Goal: Task Accomplishment & Management: Use online tool/utility

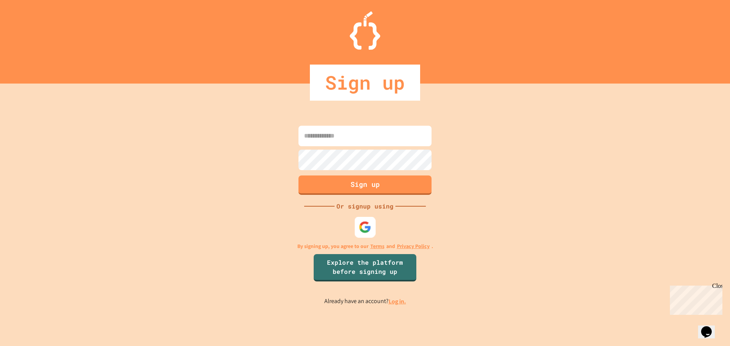
click at [369, 235] on div at bounding box center [365, 227] width 21 height 21
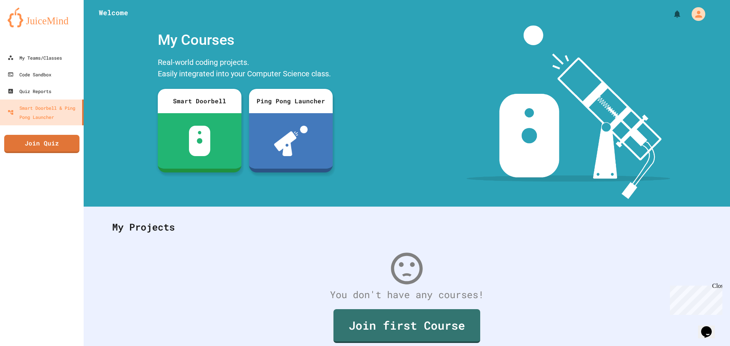
drag, startPoint x: 228, startPoint y: 359, endPoint x: 337, endPoint y: 202, distance: 192.1
drag, startPoint x: 337, startPoint y: 202, endPoint x: 285, endPoint y: 200, distance: 52.5
click at [285, 200] on div "Welcome My Courses Real-world coding projects. Easily integrated into your Comp…" at bounding box center [407, 103] width 647 height 207
click at [695, 11] on icon "My Account" at bounding box center [699, 14] width 9 height 9
drag, startPoint x: 371, startPoint y: 95, endPoint x: 369, endPoint y: 118, distance: 23.7
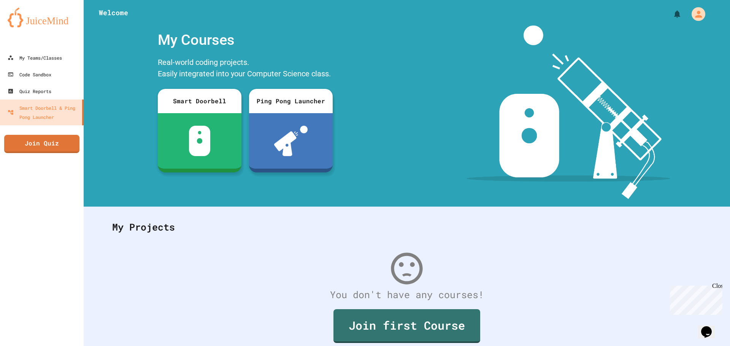
click at [371, 346] on div at bounding box center [365, 346] width 730 height 0
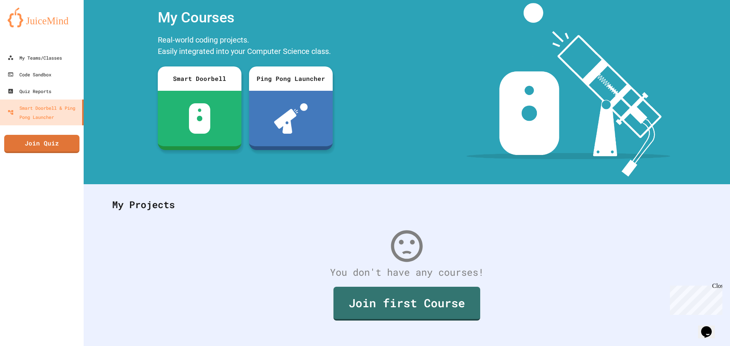
scroll to position [35, 0]
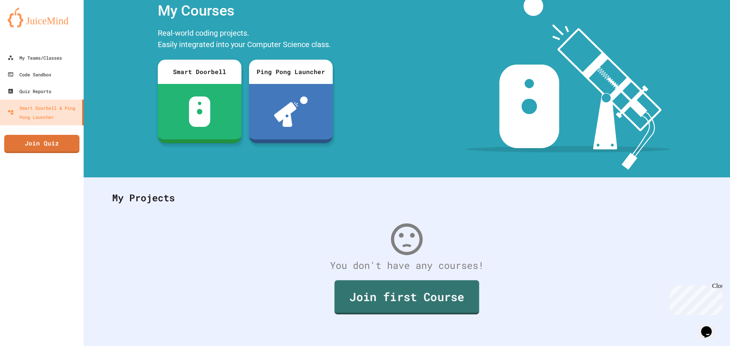
click at [473, 295] on div "Join first Course" at bounding box center [407, 297] width 605 height 49
click at [465, 289] on link "Join first Course" at bounding box center [406, 296] width 143 height 35
click at [58, 60] on div "My Teams/Classes" at bounding box center [34, 58] width 56 height 10
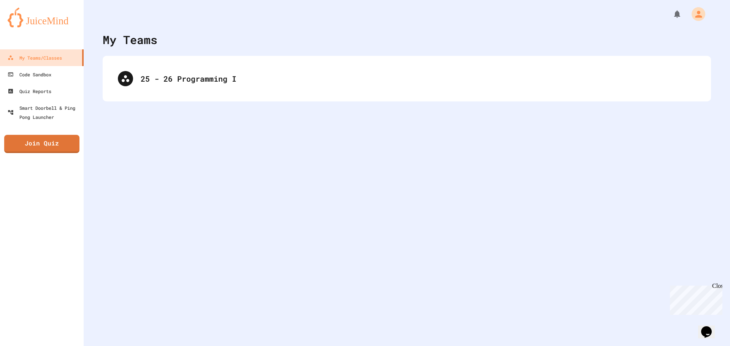
click at [396, 99] on div "25 - 26 Programming I" at bounding box center [407, 79] width 609 height 46
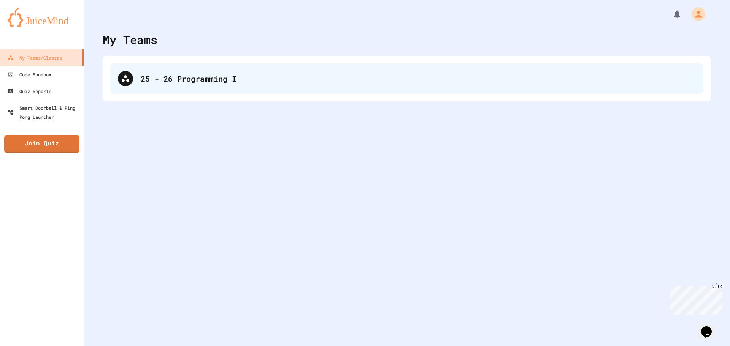
click at [394, 83] on div "25 - 26 Programming I" at bounding box center [418, 78] width 555 height 11
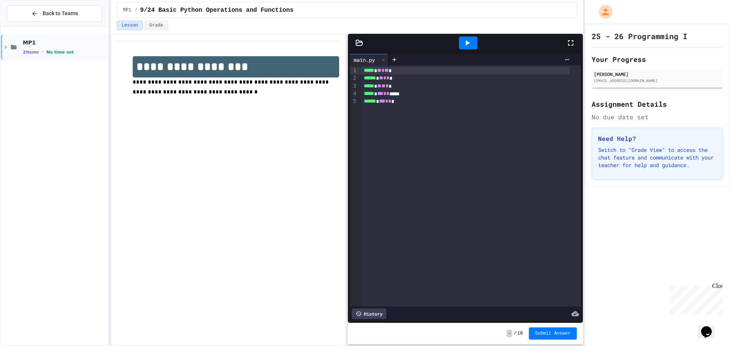
click at [66, 53] on span "No time set" at bounding box center [59, 52] width 27 height 5
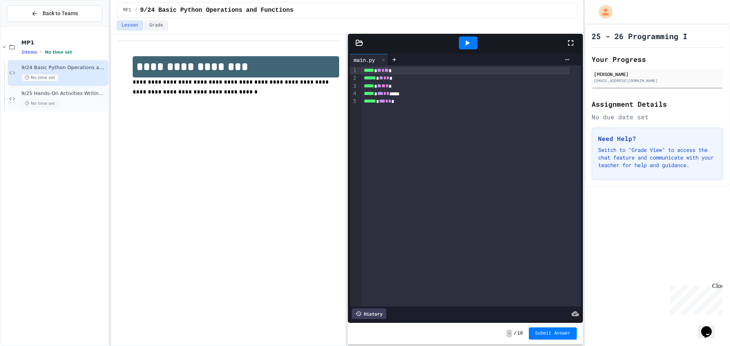
click at [92, 102] on div "No time set" at bounding box center [64, 103] width 86 height 7
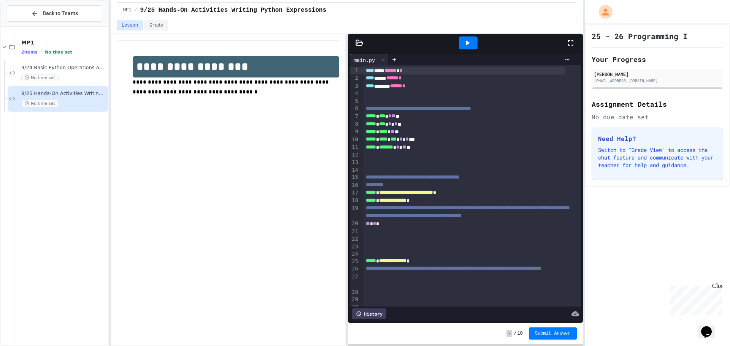
click at [377, 228] on div "** *" at bounding box center [464, 224] width 201 height 8
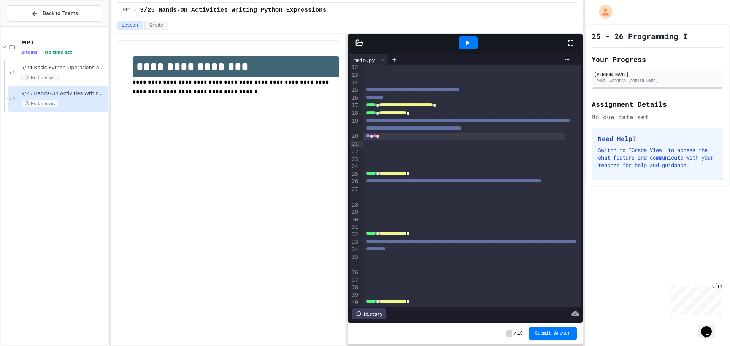
scroll to position [114, 0]
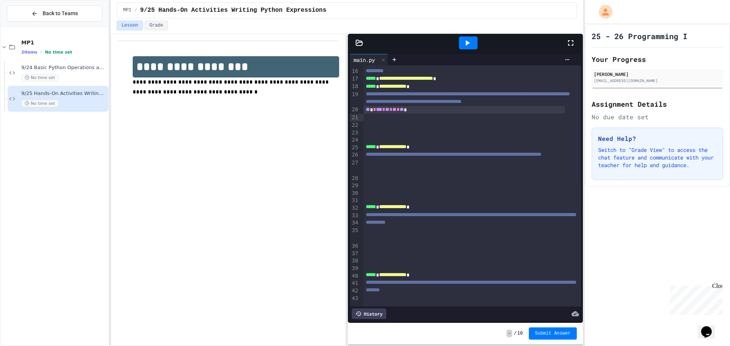
click at [474, 44] on div at bounding box center [468, 43] width 19 height 13
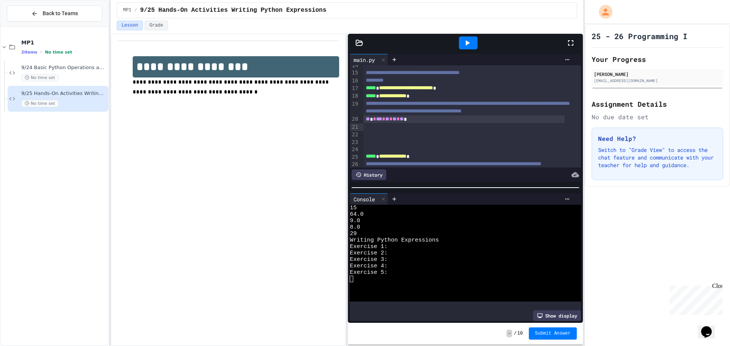
scroll to position [152, 0]
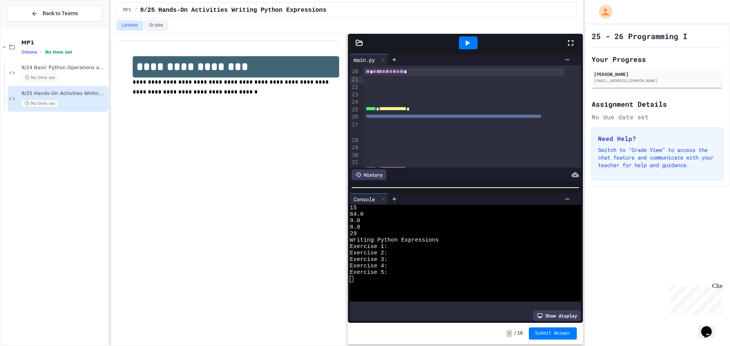
click at [367, 74] on span "**" at bounding box center [368, 71] width 4 height 5
click at [371, 83] on div at bounding box center [473, 80] width 218 height 8
click at [434, 66] on span "**********" at bounding box center [414, 63] width 96 height 5
click at [434, 76] on div "** * *** * ** * ** * **" at bounding box center [464, 72] width 201 height 8
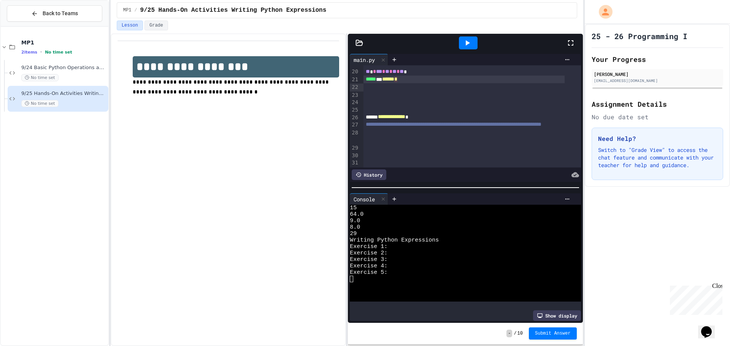
click at [386, 84] on div "***** ** ****** *" at bounding box center [464, 80] width 201 height 8
click at [390, 99] on div at bounding box center [473, 95] width 218 height 8
click at [390, 91] on div at bounding box center [473, 87] width 218 height 8
